Goal: Task Accomplishment & Management: Complete application form

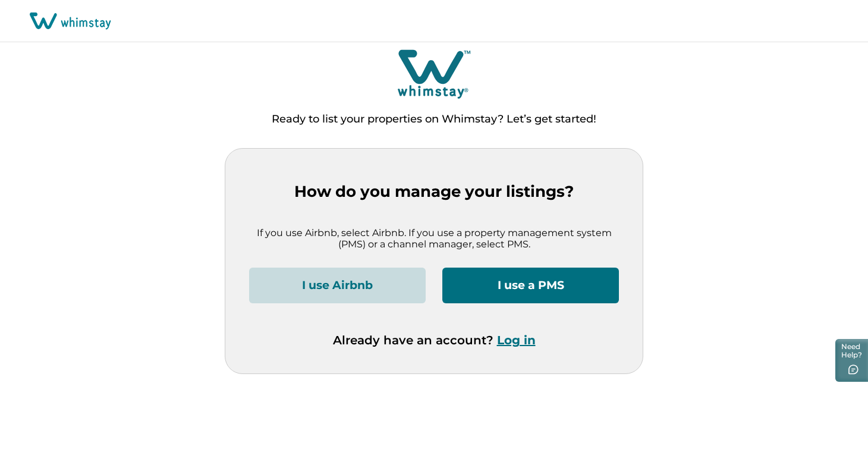
click at [487, 291] on button "I use a PMS" at bounding box center [531, 286] width 177 height 36
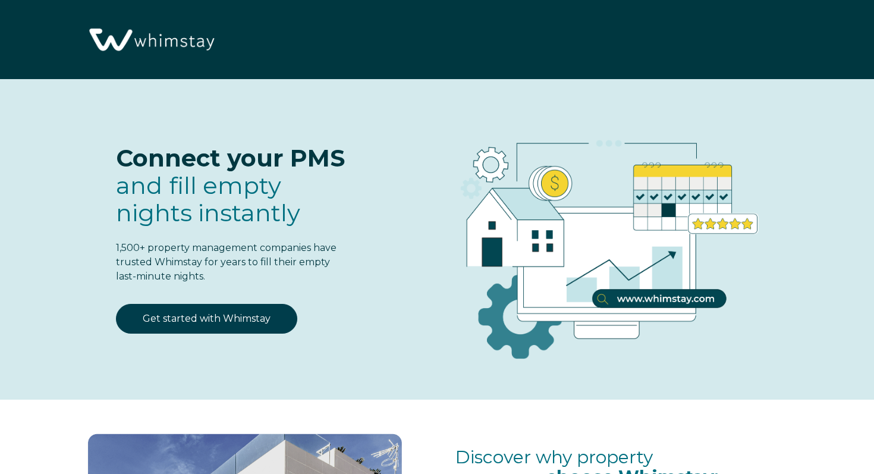
select select "US"
select select "Standard"
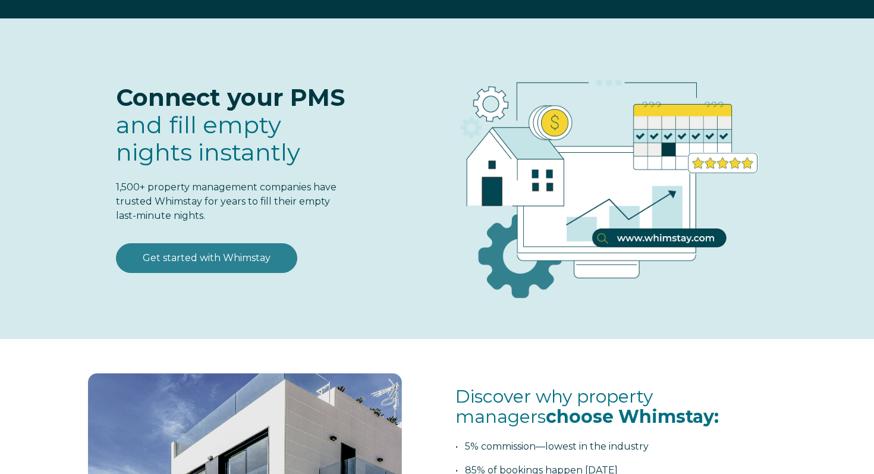
scroll to position [64, 0]
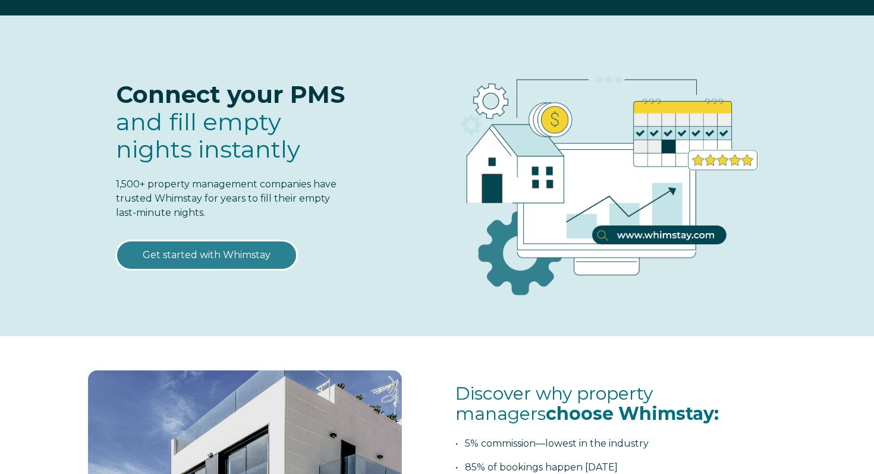
click at [190, 252] on link "Get started with Whimstay" at bounding box center [206, 255] width 181 height 30
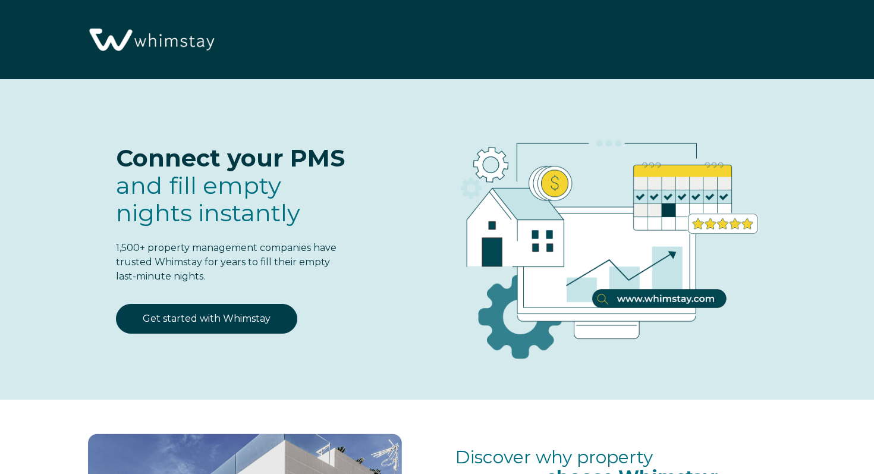
scroll to position [1446, 0]
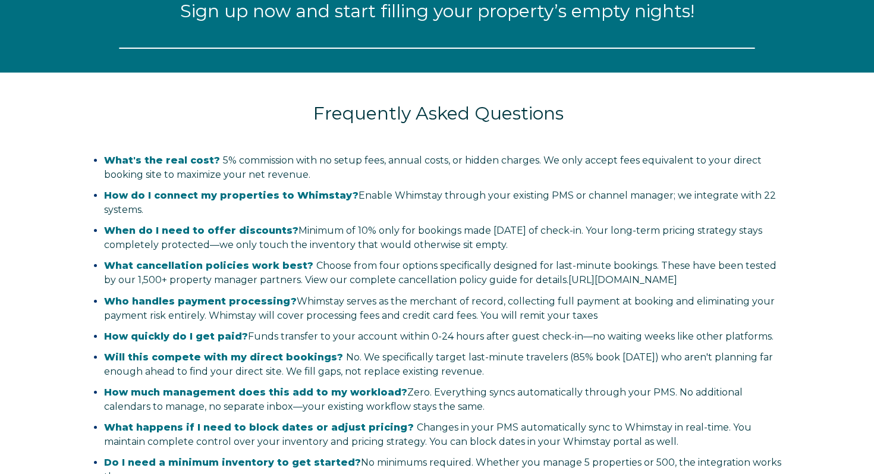
select select "US"
select select "Standard"
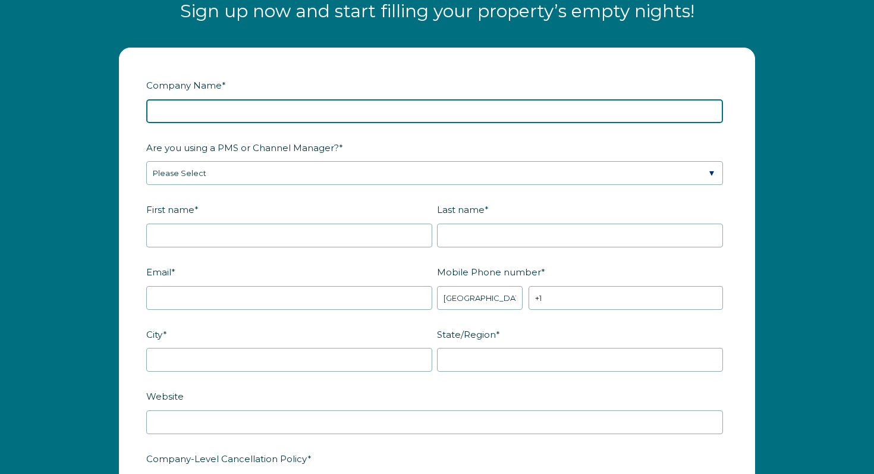
click at [193, 109] on input "Company Name *" at bounding box center [434, 111] width 577 height 24
type input "TheMapleHouse_PLG"
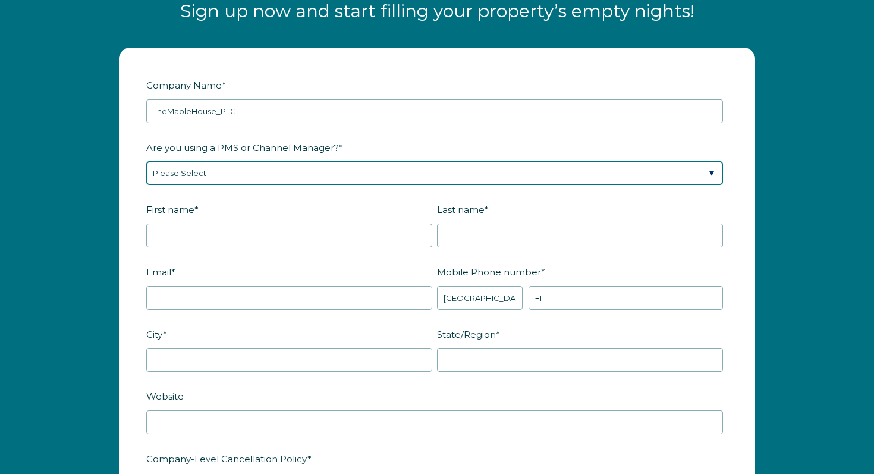
click at [217, 178] on select "Please Select Barefoot BookingPal Boost Brightside CiiRUS Escapia Guesty Hostaw…" at bounding box center [434, 173] width 577 height 24
click at [146, 161] on select "Please Select Barefoot BookingPal Boost Brightside CiiRUS Escapia Guesty Hostaw…" at bounding box center [434, 173] width 577 height 24
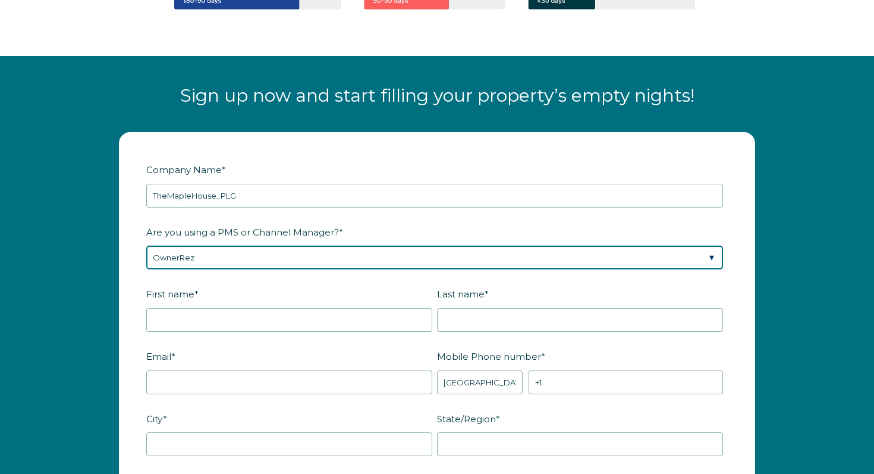
scroll to position [1366, 0]
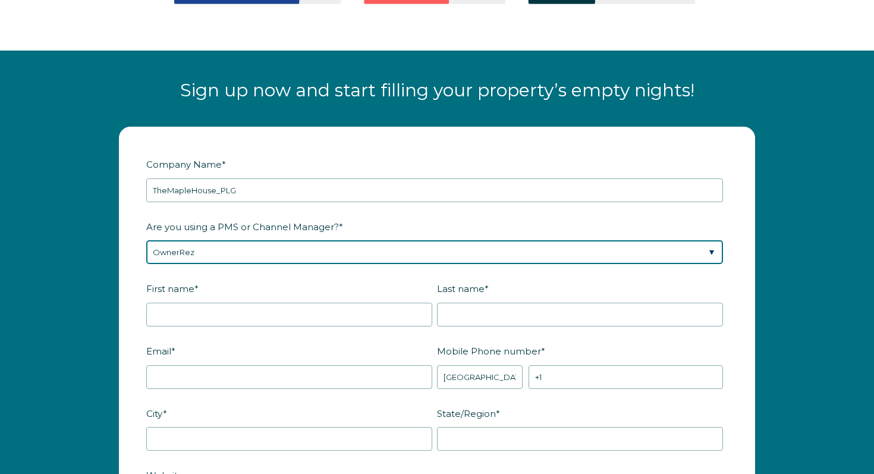
click at [212, 257] on select "Please Select Barefoot BookingPal Boost Brightside CiiRUS Escapia Guesty Hostaw…" at bounding box center [434, 252] width 577 height 24
select select "Not Listed"
click at [146, 240] on select "Please Select Barefoot BookingPal Boost Brightside CiiRUS Escapia Guesty Hostaw…" at bounding box center [434, 252] width 577 height 24
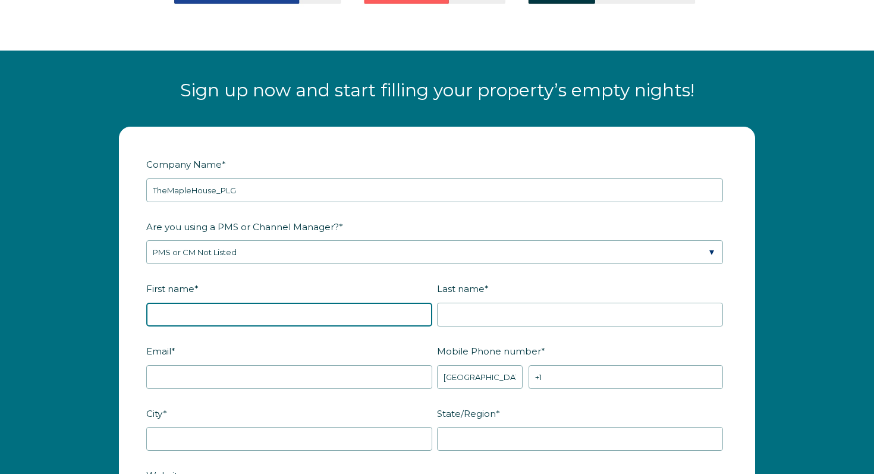
click at [224, 318] on input "First name *" at bounding box center [289, 315] width 286 height 24
type input "Sean"
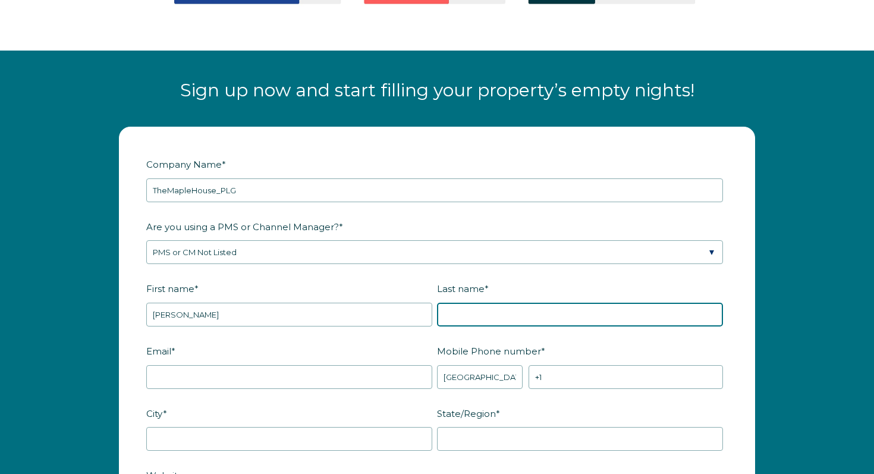
type input "Henry"
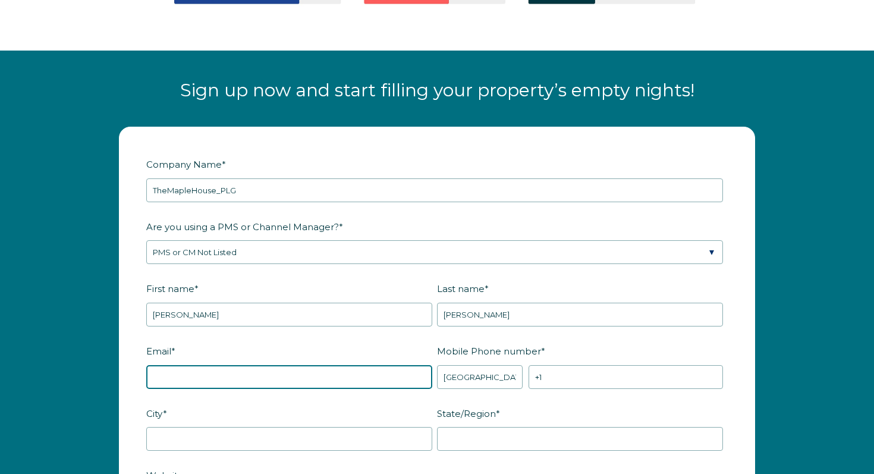
type input "sean_henry@icloud.com"
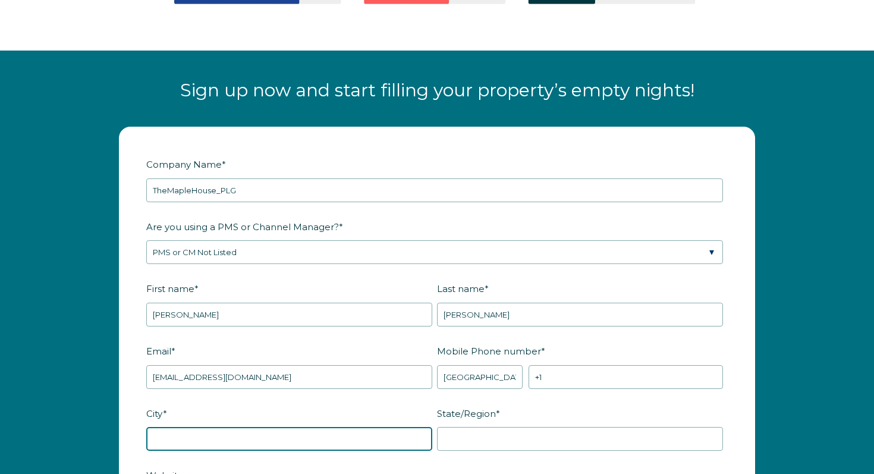
type input "New York"
type input "NY"
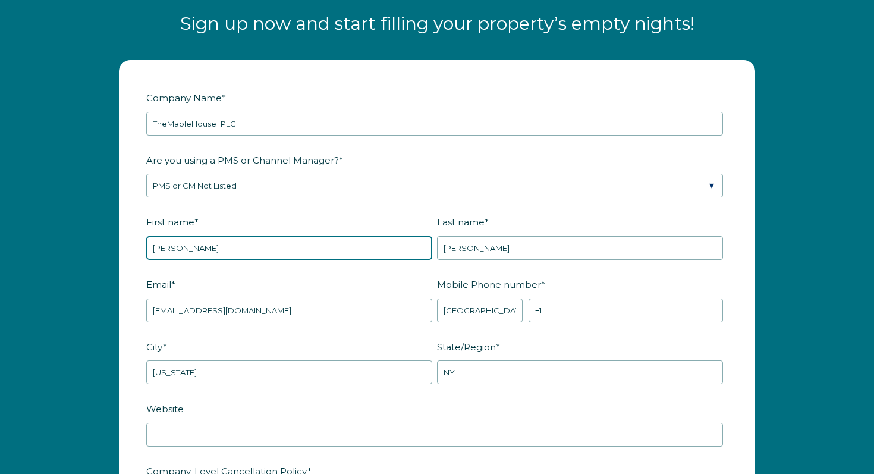
scroll to position [1467, 0]
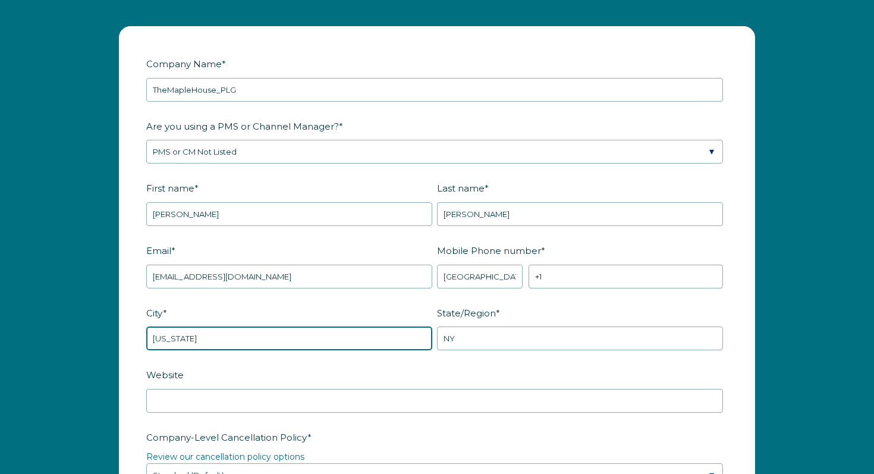
click at [242, 333] on input "New York" at bounding box center [289, 339] width 286 height 24
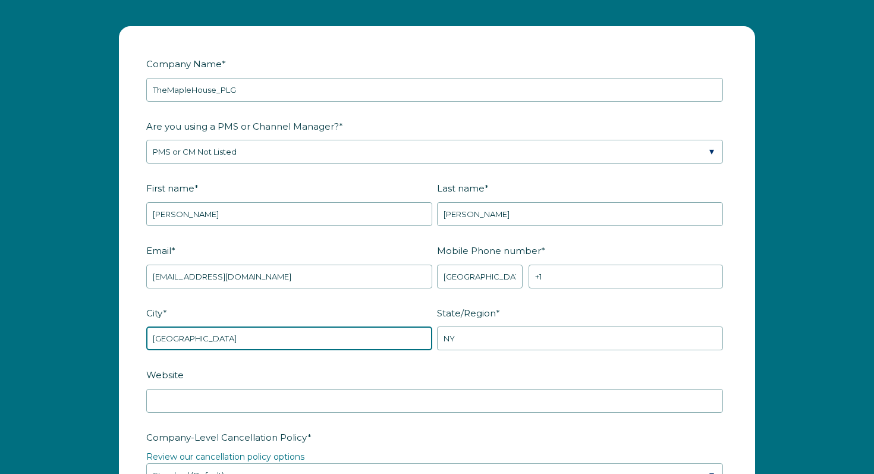
type input "Brooklyn"
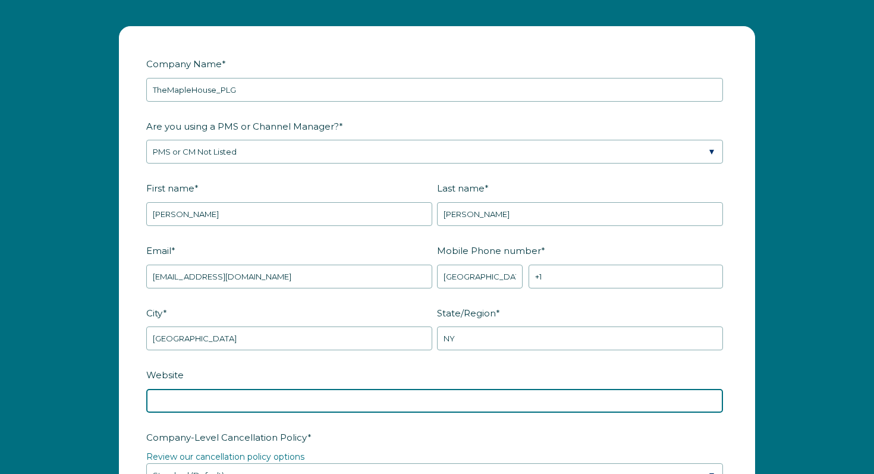
click at [445, 390] on input "Website" at bounding box center [434, 401] width 577 height 24
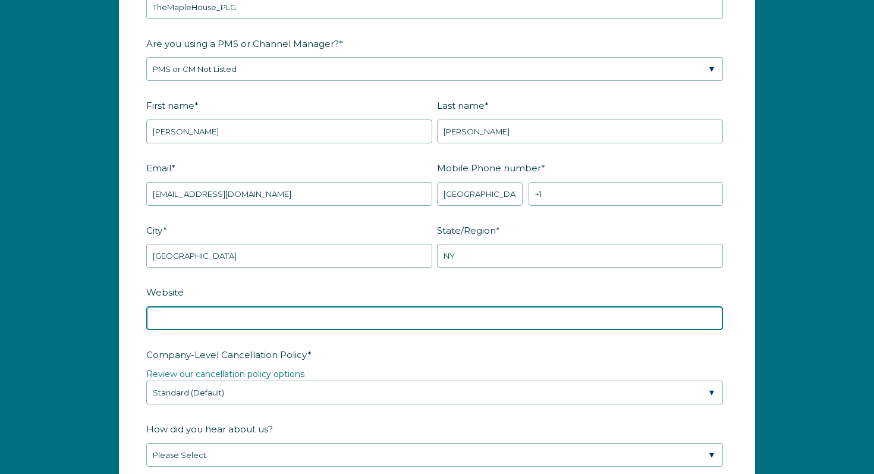
scroll to position [1551, 0]
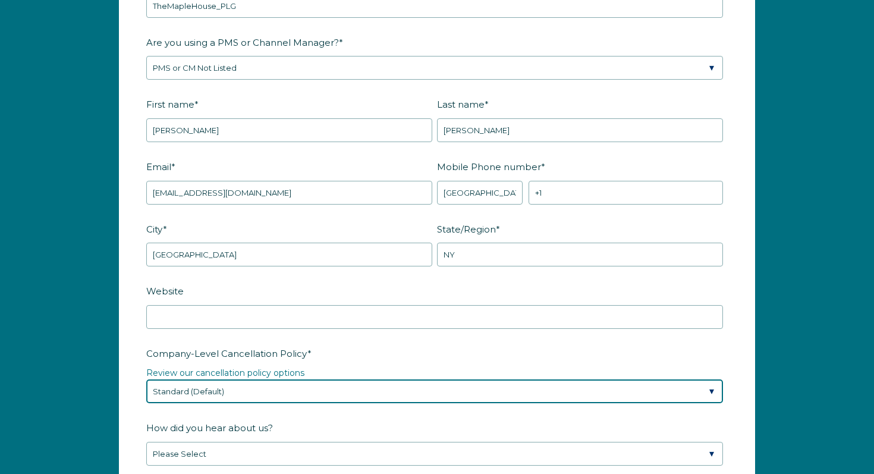
click at [445, 389] on select "Please Select Partial Standard (Default) Moderate Strict" at bounding box center [434, 392] width 577 height 24
click at [146, 380] on select "Please Select Partial Standard (Default) Moderate Strict" at bounding box center [434, 392] width 577 height 24
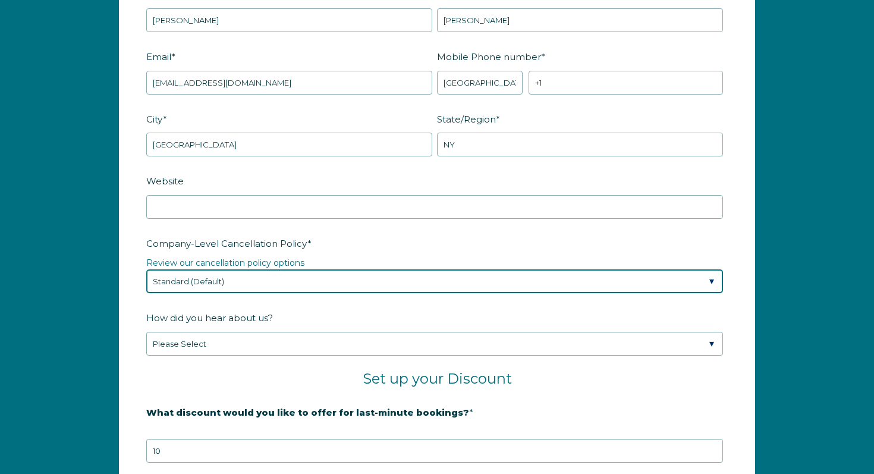
scroll to position [1671, 0]
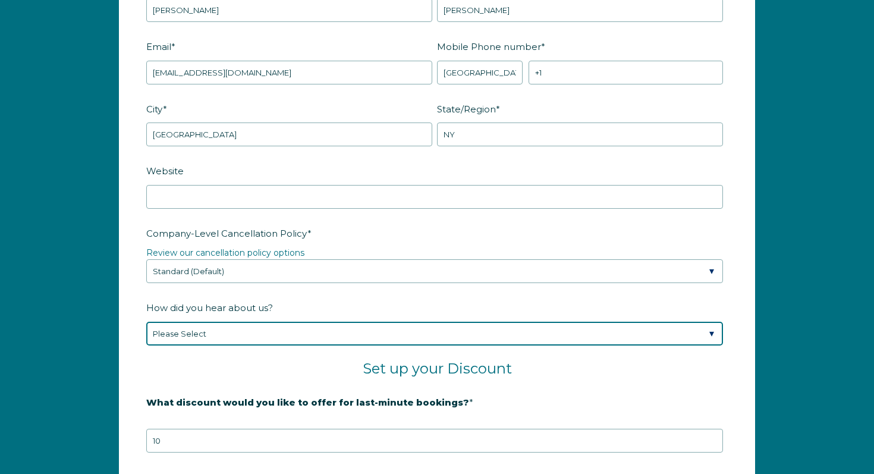
click at [428, 323] on select "Please Select Found Whimstay through a Google search Spoke to a Whimstay salesp…" at bounding box center [434, 334] width 577 height 24
click at [146, 322] on select "Please Select Found Whimstay through a Google search Spoke to a Whimstay salesp…" at bounding box center [434, 334] width 577 height 24
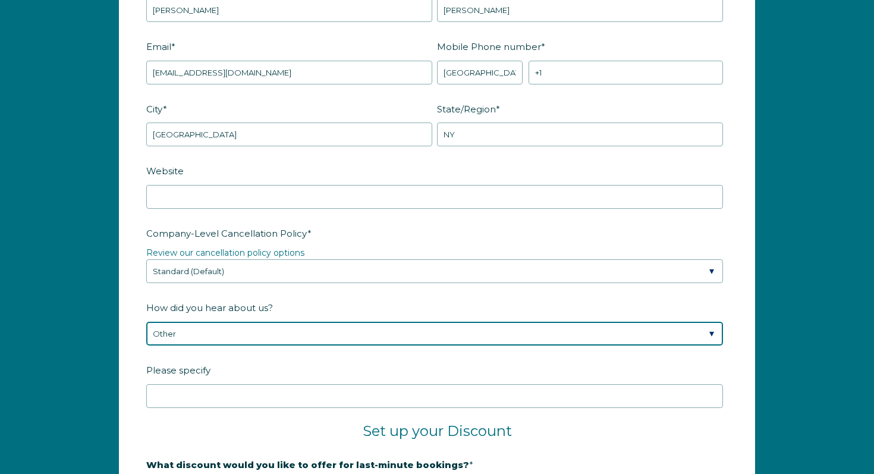
click at [315, 337] on select "Please Select Found Whimstay through a Google search Spoke to a Whimstay salesp…" at bounding box center [434, 334] width 577 height 24
select select "Podcast"
click at [146, 322] on select "Please Select Found Whimstay through a Google search Spoke to a Whimstay salesp…" at bounding box center [434, 334] width 577 height 24
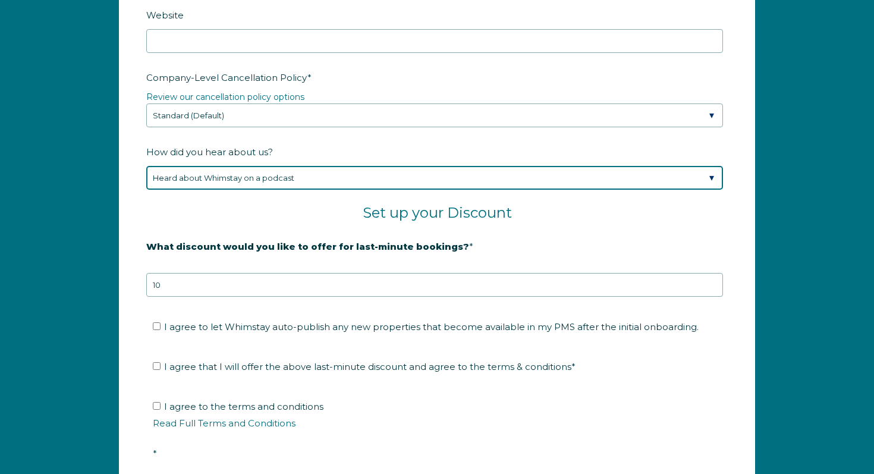
scroll to position [1829, 0]
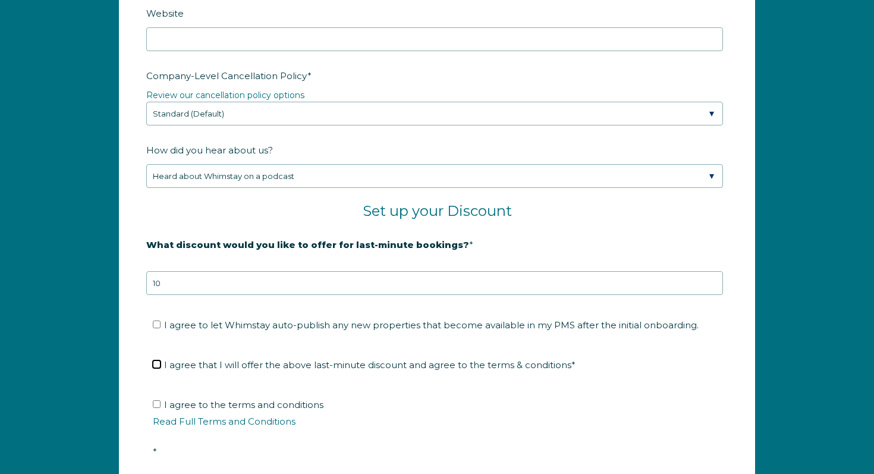
click at [156, 363] on input "I agree that I will offer the above last-minute discount and agree to the terms…" at bounding box center [157, 364] width 8 height 8
checkbox input "true"
click at [158, 322] on input "I agree to let Whimstay auto-publish any new properties that become available i…" at bounding box center [157, 325] width 8 height 8
checkbox input "true"
click at [156, 404] on input "I agree to the terms and conditions Read Full Terms and Conditions *" at bounding box center [157, 404] width 8 height 8
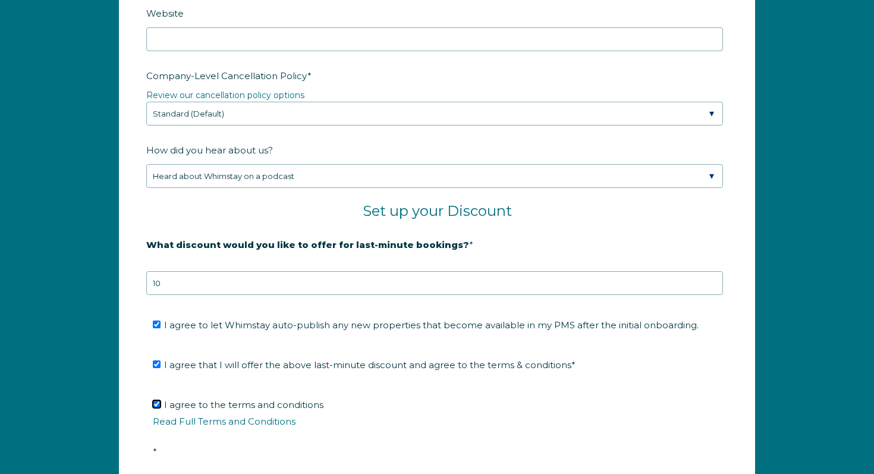
checkbox input "true"
click at [172, 300] on fieldset "What discount would you like to offer for last-minute bookings? * 20% is recomm…" at bounding box center [437, 271] width 582 height 75
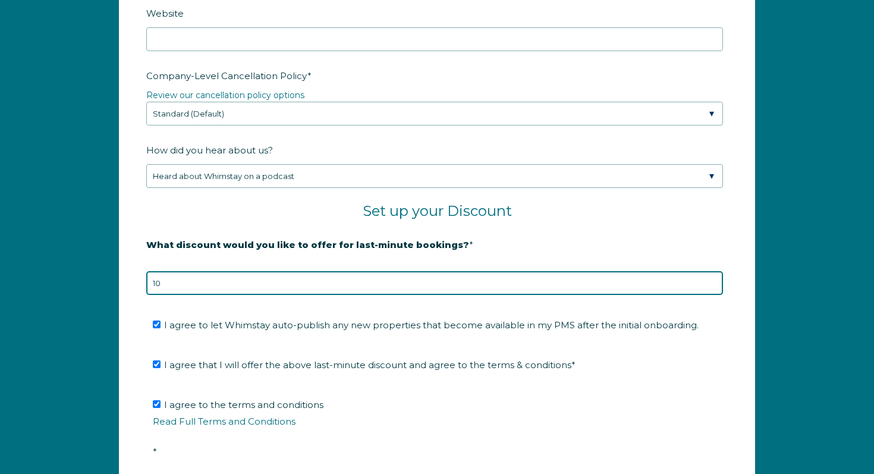
click at [170, 283] on input "10" at bounding box center [434, 283] width 577 height 24
type input "1"
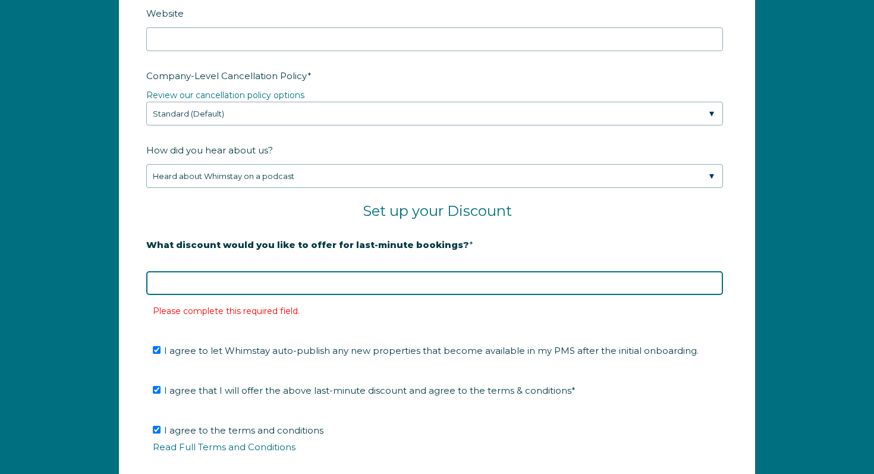
type input "8"
type input "10"
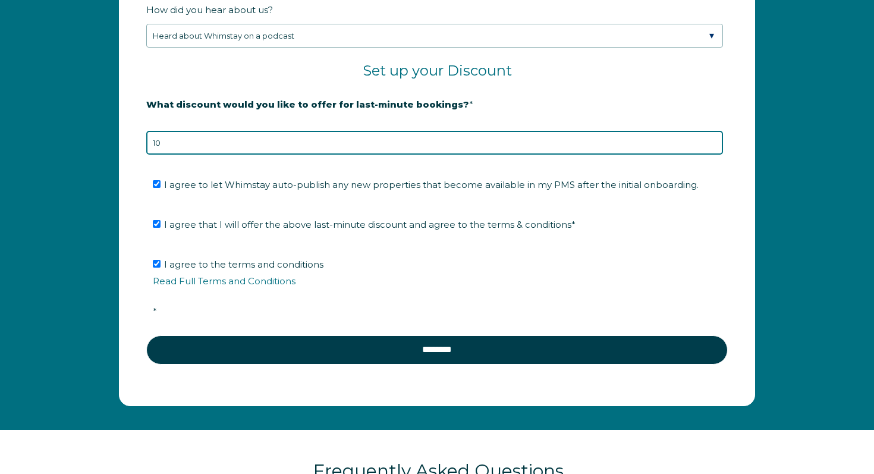
scroll to position [1970, 0]
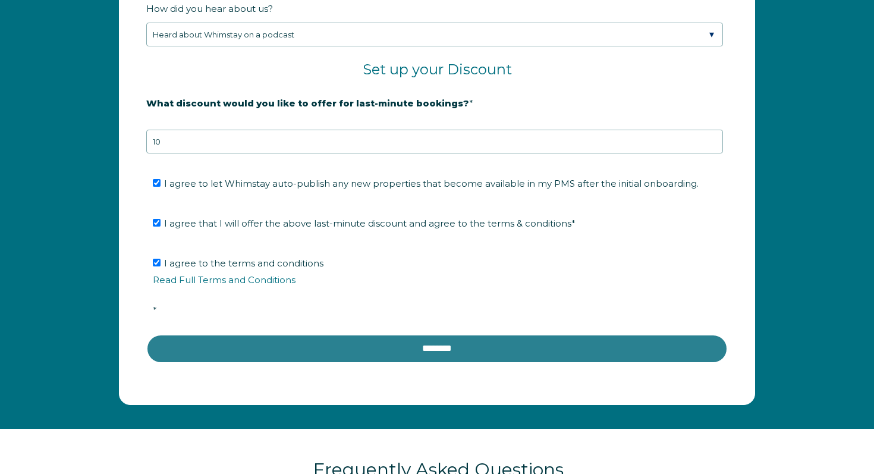
click at [481, 354] on input "********" at bounding box center [437, 348] width 582 height 29
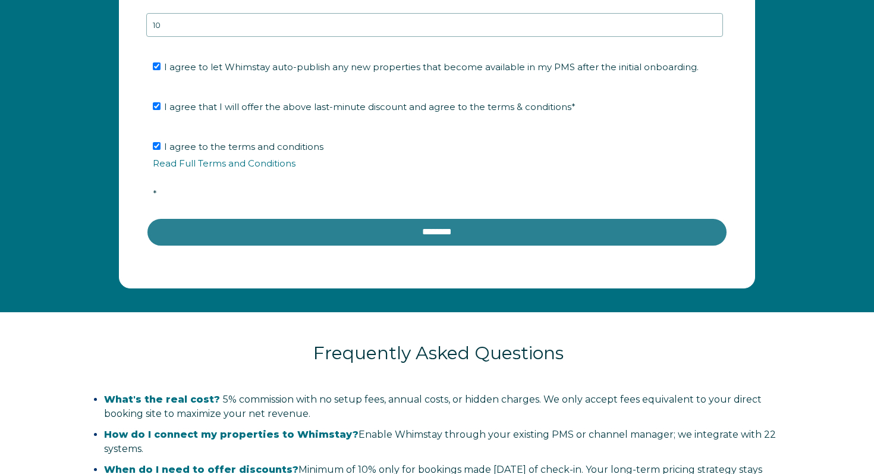
scroll to position [2090, 0]
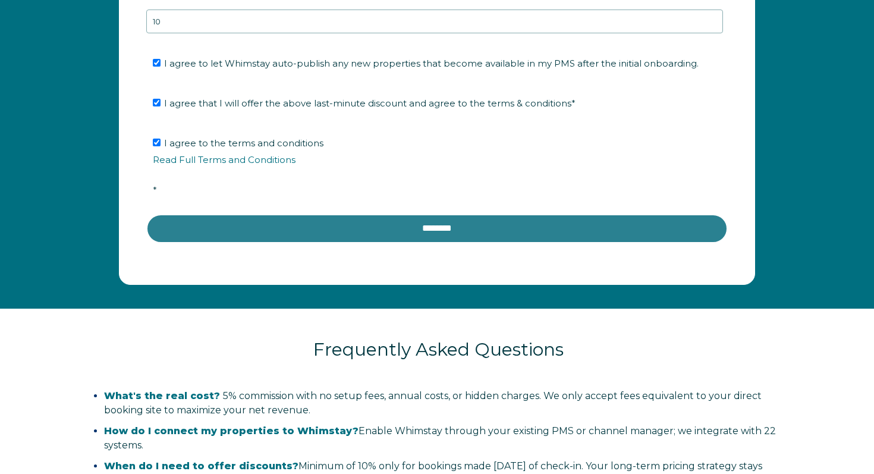
click at [428, 230] on input "********" at bounding box center [437, 228] width 582 height 29
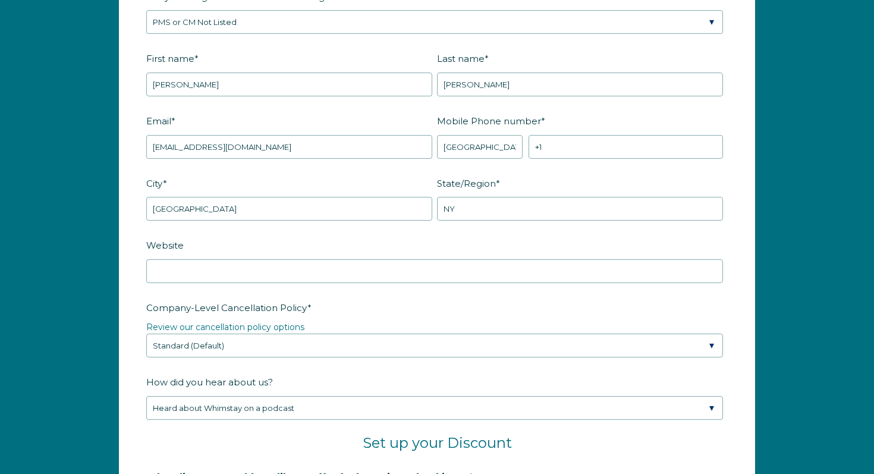
scroll to position [1572, 0]
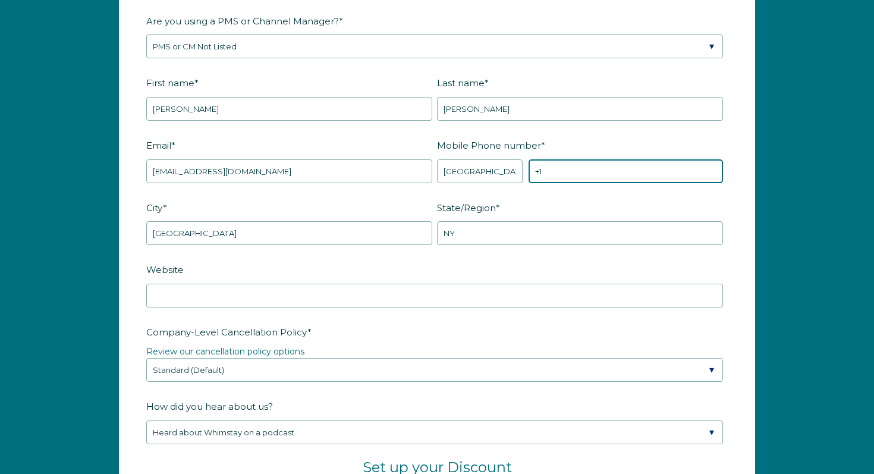
click at [559, 171] on input "+1" at bounding box center [626, 171] width 195 height 24
type input "+1 7182163064"
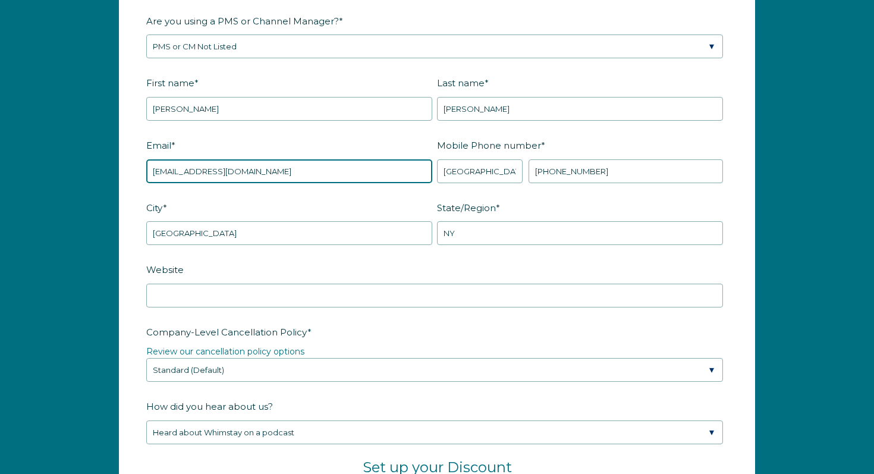
click at [275, 163] on input "sean_henry@icloud.com" at bounding box center [289, 171] width 286 height 24
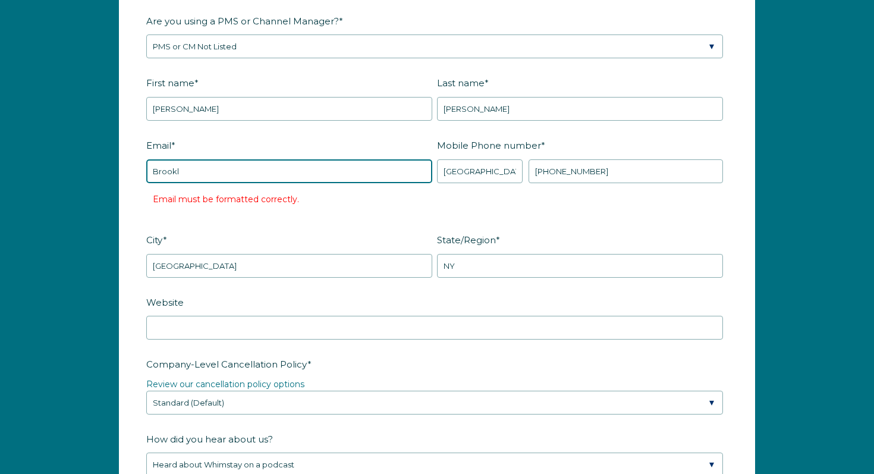
type input "Brooklynairbnb@icloud.com"
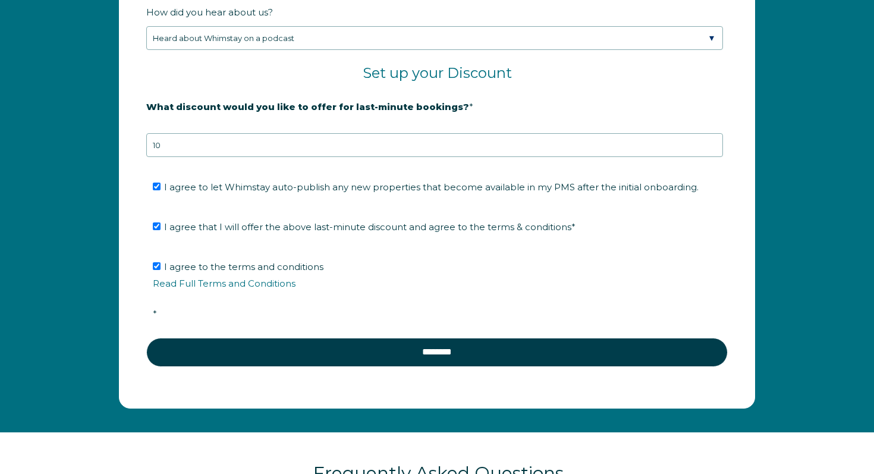
scroll to position [1980, 0]
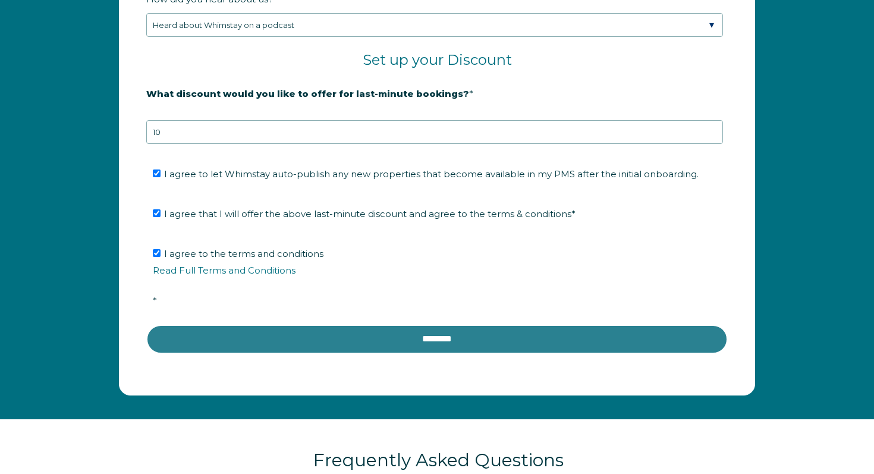
click at [419, 338] on input "********" at bounding box center [437, 339] width 582 height 29
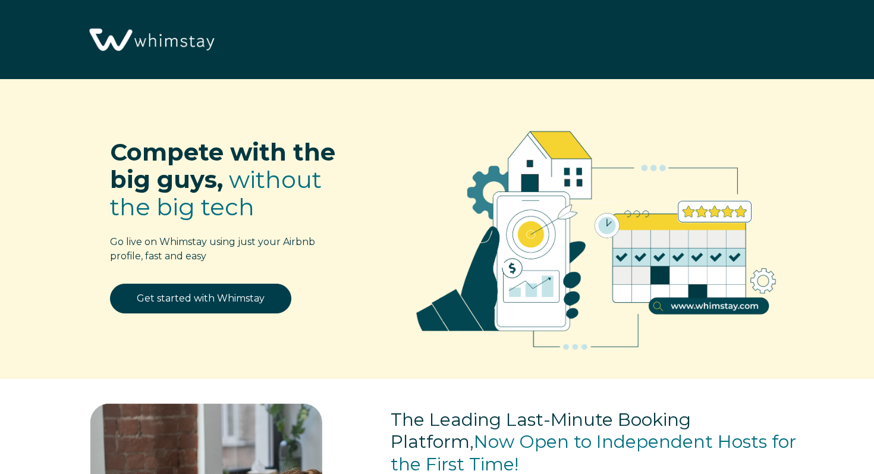
scroll to position [1440, 0]
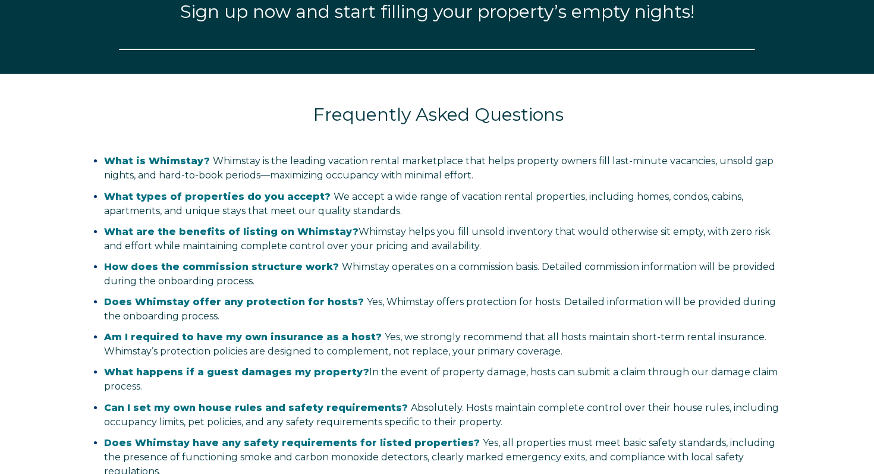
select select "US"
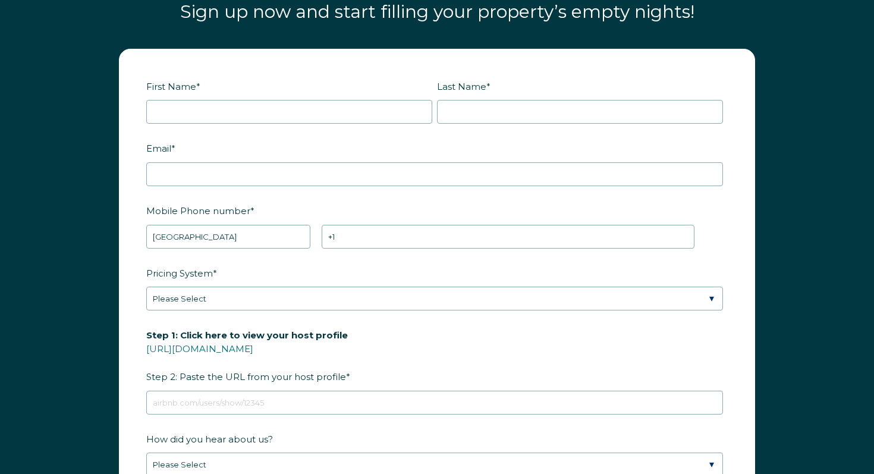
click at [220, 123] on fieldset "First Name * Last Name *" at bounding box center [437, 107] width 582 height 62
click at [214, 113] on input "First Name *" at bounding box center [289, 112] width 286 height 24
type input "Sean"
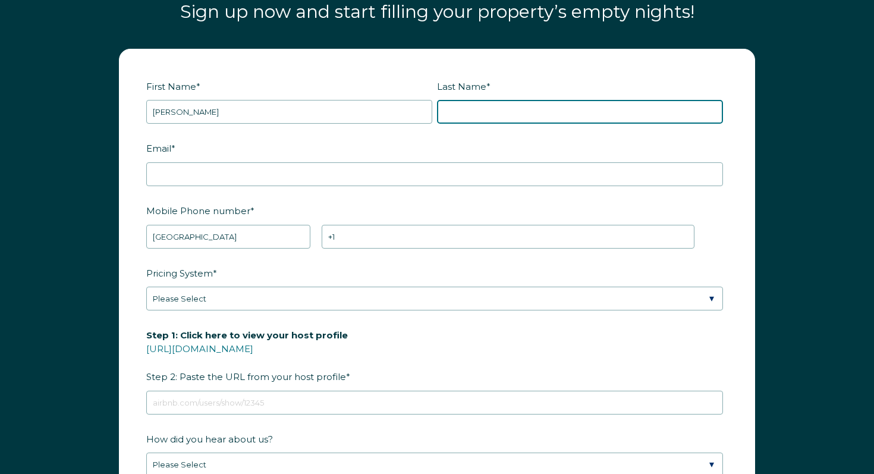
type input "Henry"
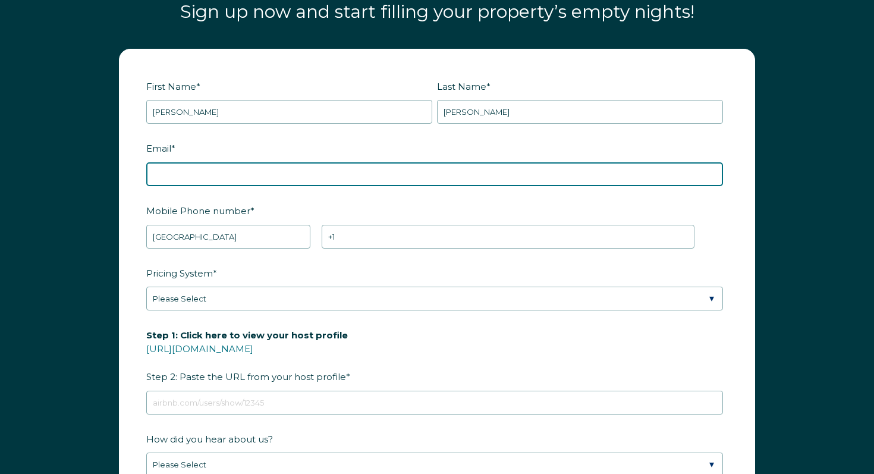
type input "sean_henry@icloud.com"
click at [242, 170] on input "sean_henry@icloud.com" at bounding box center [434, 174] width 577 height 24
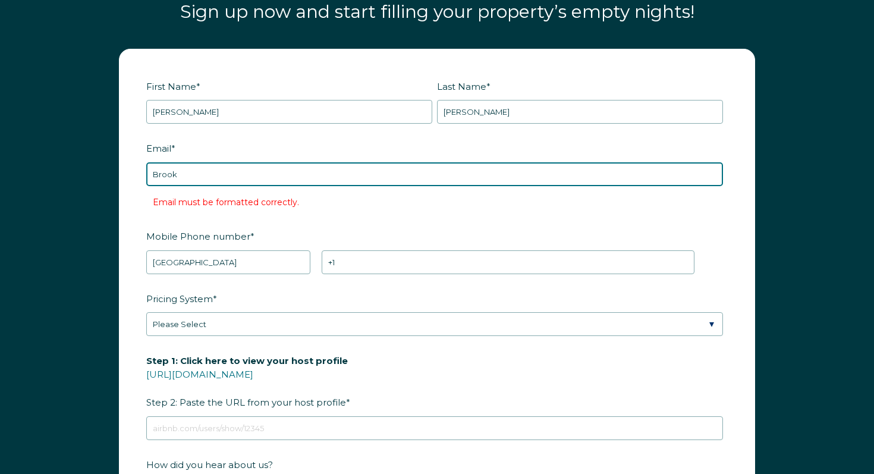
type input "Brooklynairbnb@icloud.com"
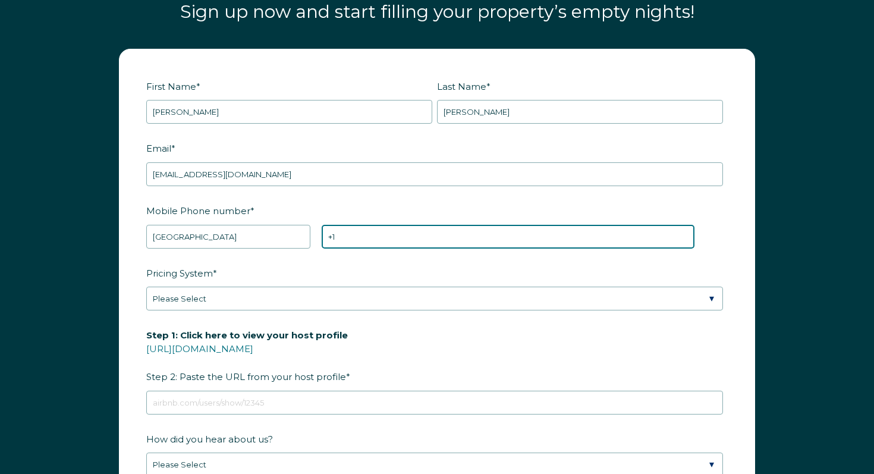
click at [382, 237] on input "+1" at bounding box center [508, 237] width 373 height 24
type input "+1 7182163064"
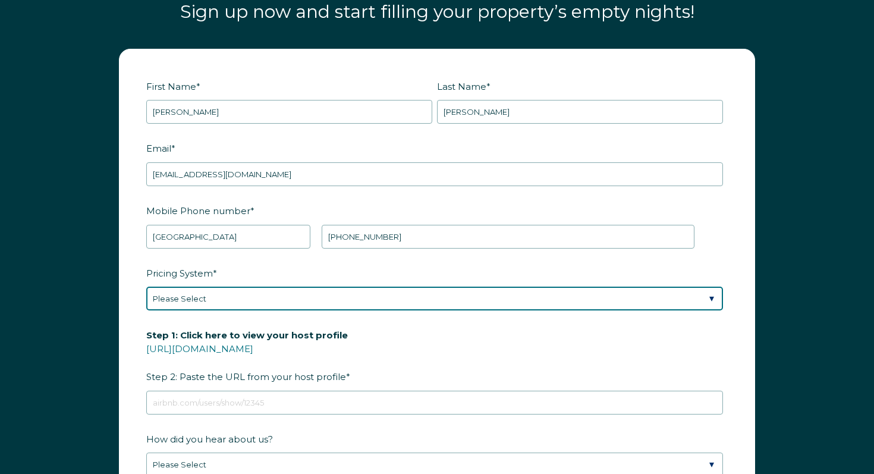
click at [306, 296] on select "Please Select Manual Airbnb Smart Pricing PriceLabs Wheelhouse Beyond Pricing 3…" at bounding box center [434, 299] width 577 height 24
select select "Manual"
click at [146, 287] on select "Please Select Manual Airbnb Smart Pricing PriceLabs Wheelhouse Beyond Pricing 3…" at bounding box center [434, 299] width 577 height 24
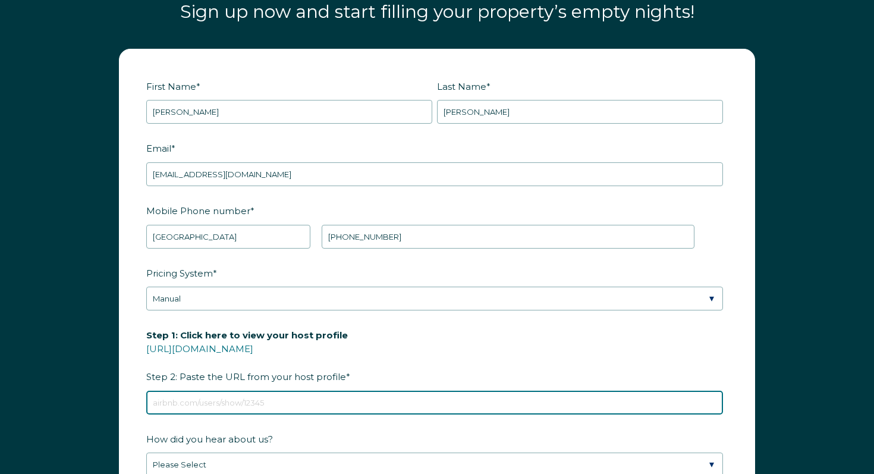
click at [290, 401] on input "Step 1: Click here to view your host profile https://www.airbnb.com/users/show/…" at bounding box center [434, 403] width 577 height 24
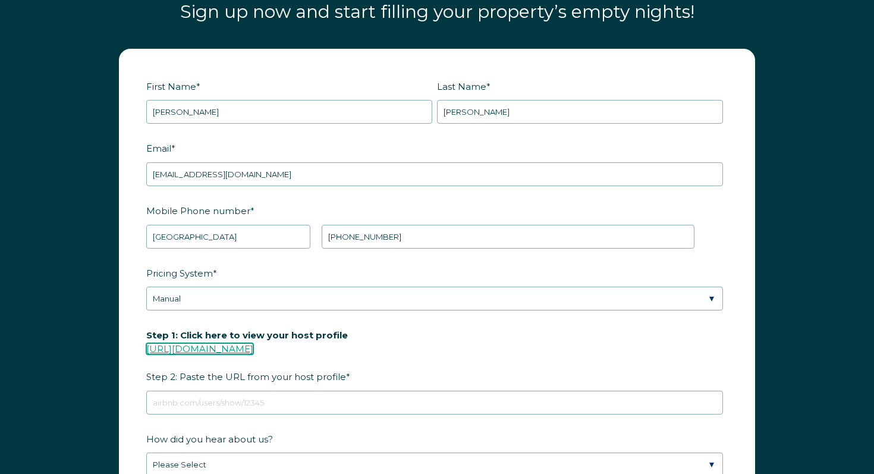
click at [253, 347] on link "https://www.airbnb.com/users/show/" at bounding box center [199, 348] width 107 height 11
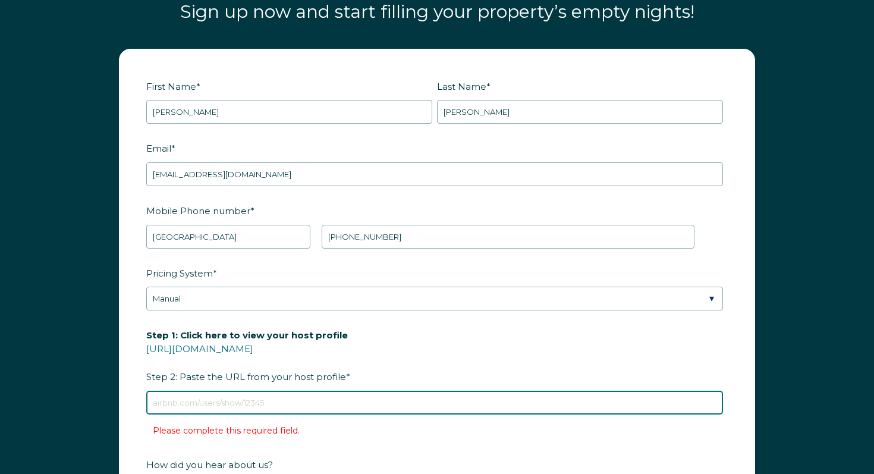
click at [228, 400] on input "Step 1: Click here to view your host profile https://www.airbnb.com/users/show/…" at bounding box center [434, 403] width 577 height 24
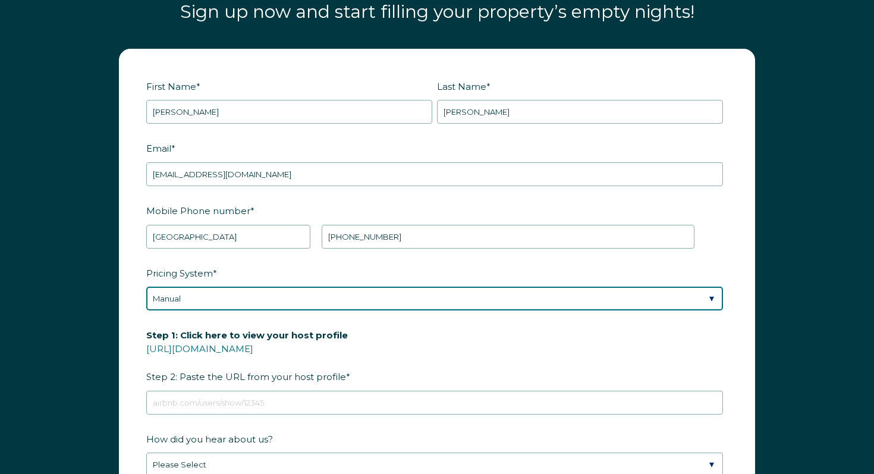
click at [196, 302] on select "Please Select Manual Airbnb Smart Pricing PriceLabs Wheelhouse Beyond Pricing 3…" at bounding box center [434, 299] width 577 height 24
click at [146, 287] on select "Please Select Manual Airbnb Smart Pricing PriceLabs Wheelhouse Beyond Pricing 3…" at bounding box center [434, 299] width 577 height 24
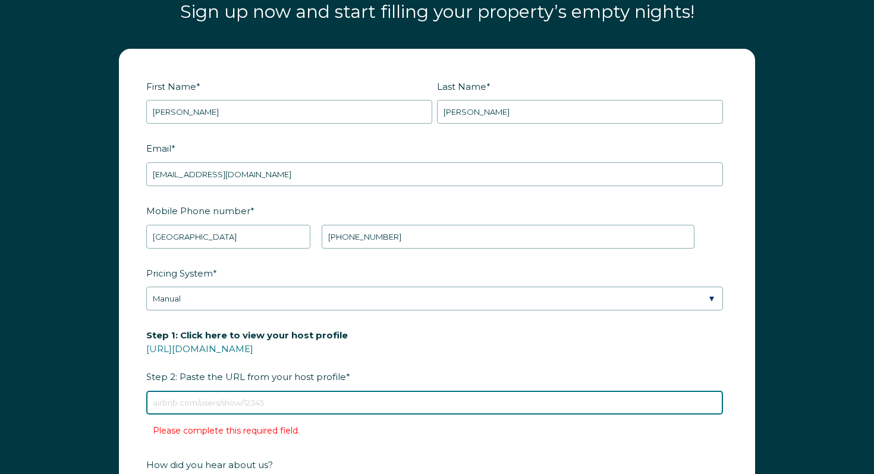
click at [207, 392] on input "Step 1: Click here to view your host profile https://www.airbnb.com/users/show/…" at bounding box center [434, 403] width 577 height 24
click at [189, 393] on input "Step 1: Click here to view your host profile https://www.airbnb.com/users/show/…" at bounding box center [434, 403] width 577 height 24
click at [184, 405] on input "Step 1: Click here to view your host profile https://www.airbnb.com/users/show/…" at bounding box center [434, 403] width 577 height 24
paste input "https://www.vrbo.com/4461412?dateless=true"
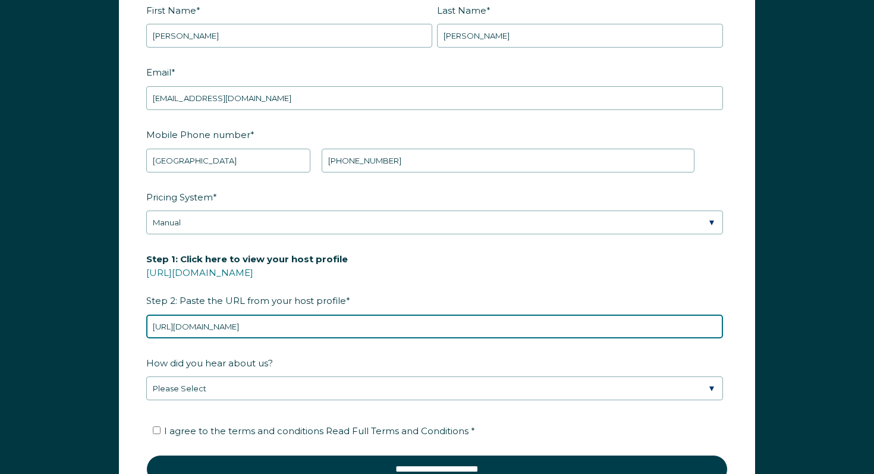
scroll to position [1522, 0]
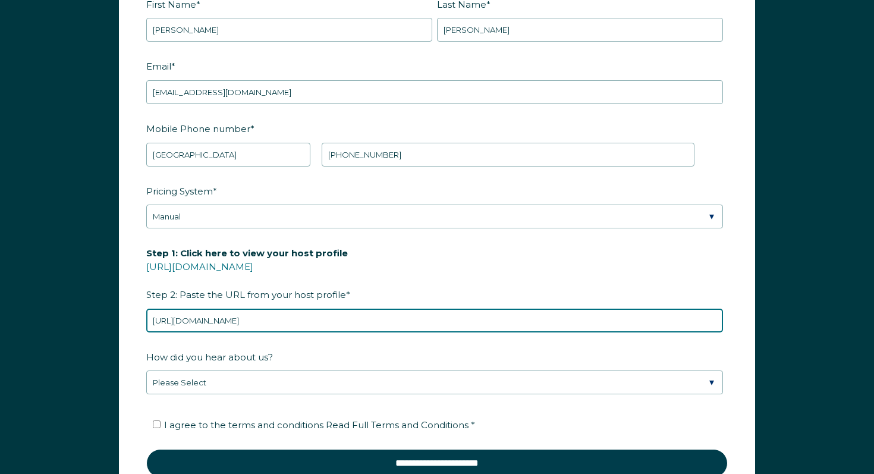
type input "https://www.vrbo.com/4461412?dateless=true"
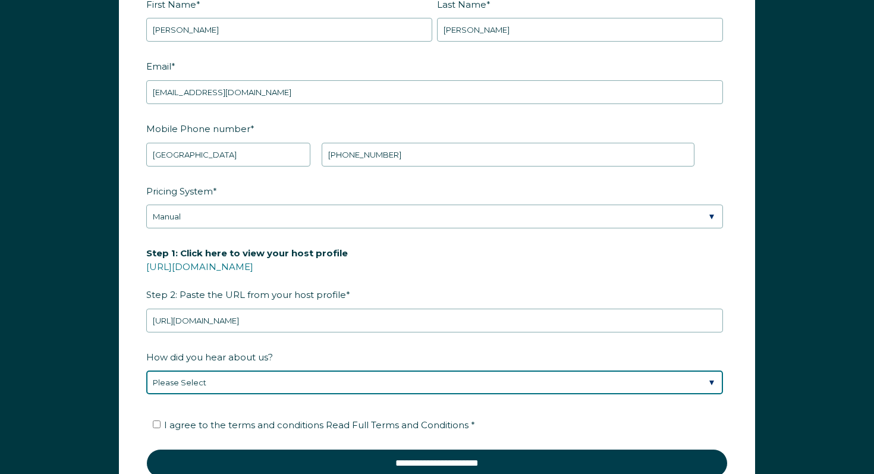
click at [281, 376] on select "Please Select Discovered Whimstay at an event or conference Found Whimstay thro…" at bounding box center [434, 383] width 577 height 24
select select "Podcast"
click at [146, 371] on select "Please Select Discovered Whimstay at an event or conference Found Whimstay thro…" at bounding box center [434, 383] width 577 height 24
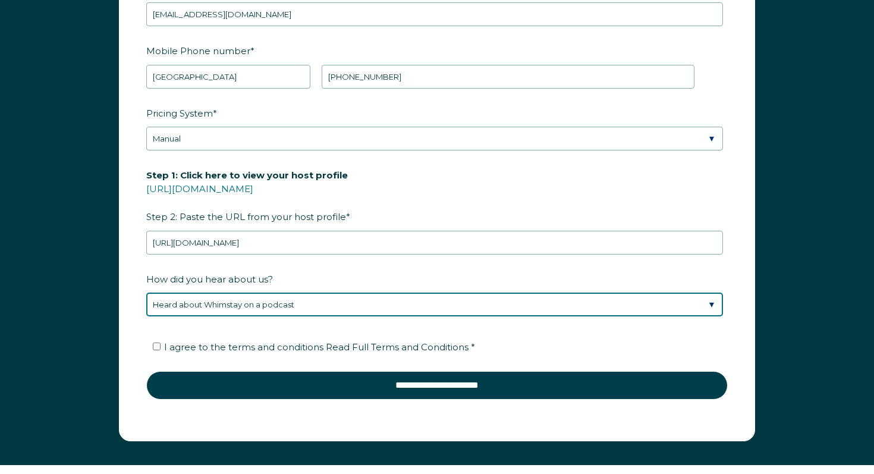
scroll to position [1605, 0]
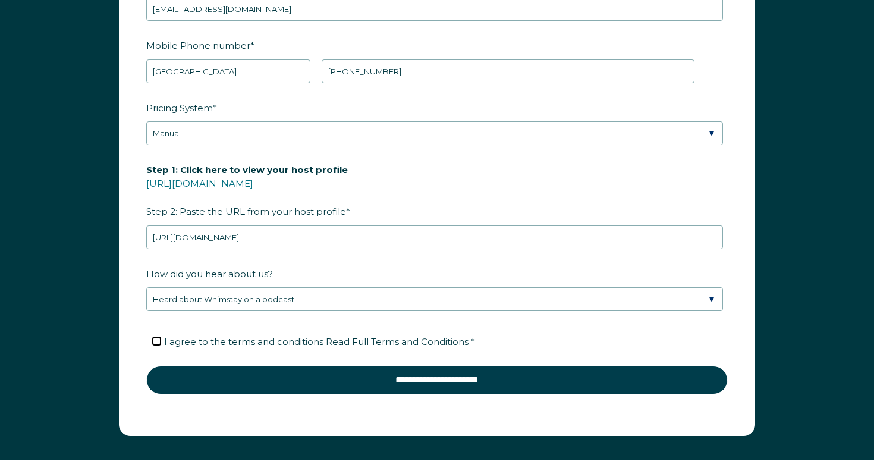
click at [158, 341] on input "I agree to the terms and conditions Read Full Terms and Conditions *" at bounding box center [157, 341] width 8 height 8
checkbox input "true"
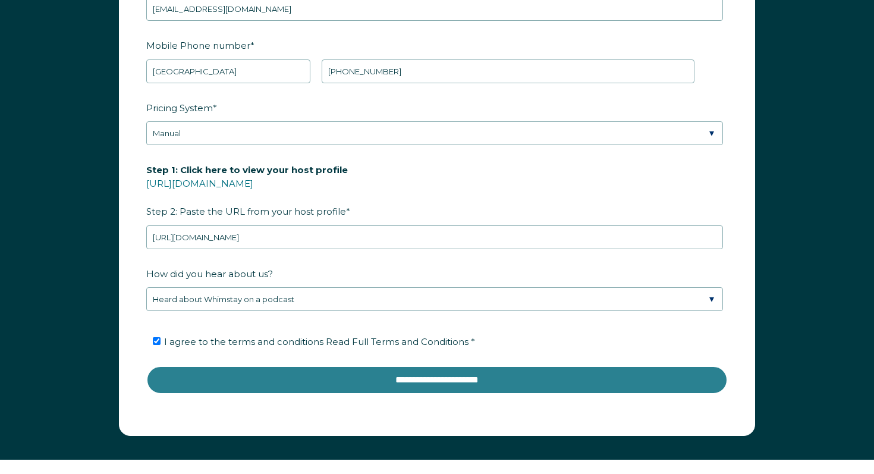
click at [217, 378] on input "**********" at bounding box center [437, 380] width 582 height 29
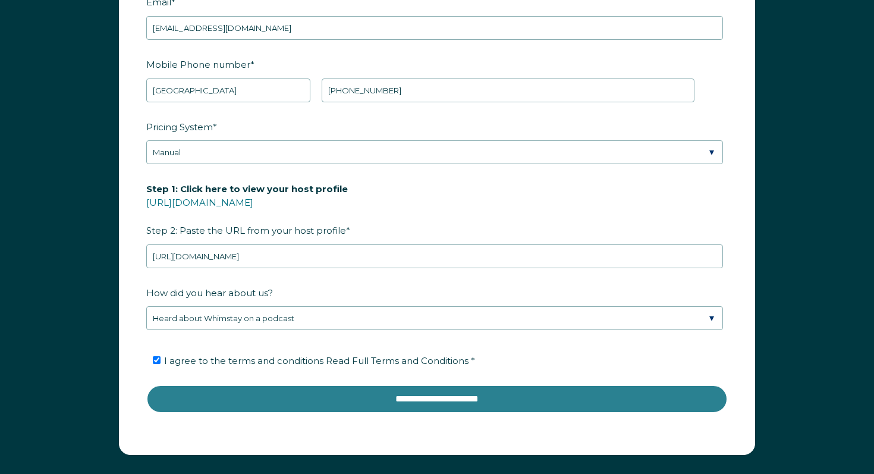
scroll to position [1587, 0]
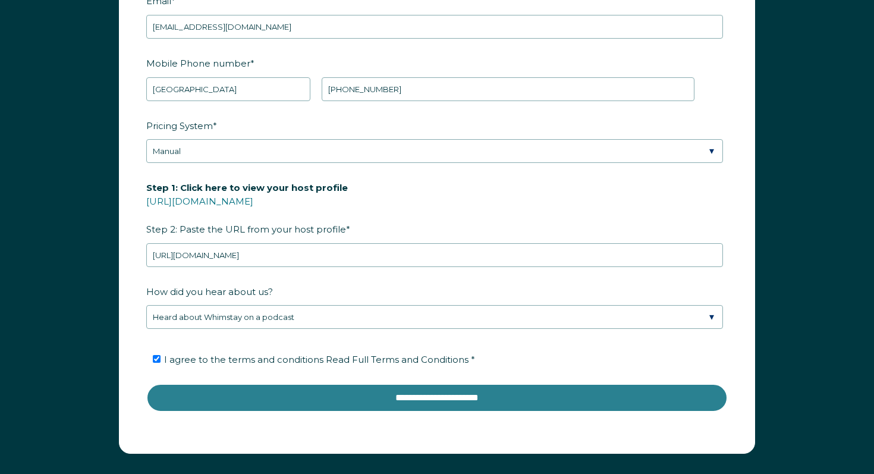
click at [356, 402] on input "**********" at bounding box center [437, 398] width 582 height 29
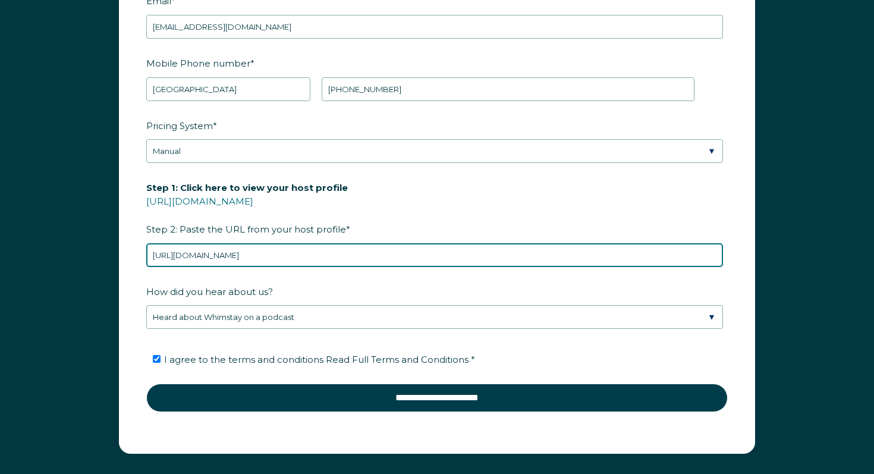
click at [341, 250] on input "https://www.vrbo.com/4461412?dateless=true" at bounding box center [434, 255] width 577 height 24
